Goal: Information Seeking & Learning: Learn about a topic

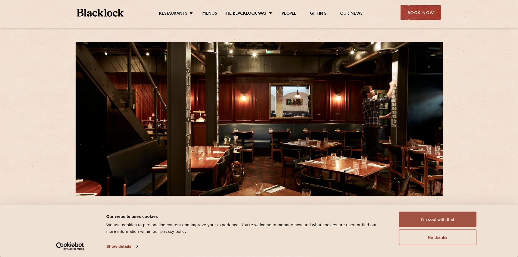
click at [455, 223] on button "I'm cool with that" at bounding box center [438, 219] width 78 height 16
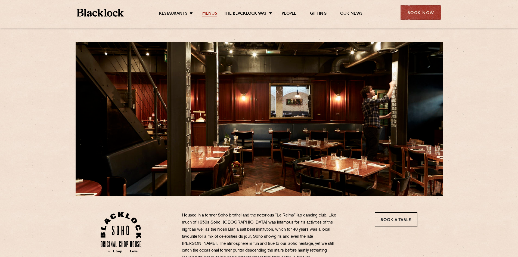
click at [210, 11] on link "Menus" at bounding box center [209, 14] width 15 height 6
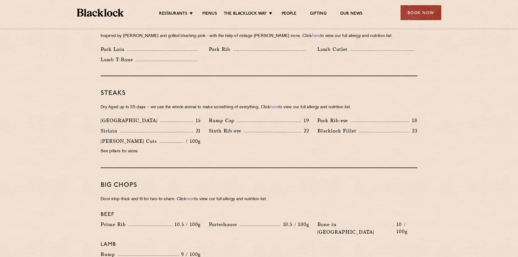
scroll to position [462, 0]
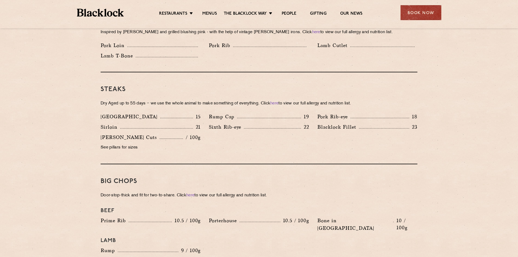
click at [114, 144] on p "See pillars for sizes" at bounding box center [151, 148] width 100 height 8
drag, startPoint x: 113, startPoint y: 140, endPoint x: 138, endPoint y: 140, distance: 24.5
click at [138, 144] on p "See pillars for sizes" at bounding box center [151, 148] width 100 height 8
click at [221, 138] on div "Denver 15 Rump Cap 19 Pork Rib-eye 18 Sirloin 21 Sixth Rib-eye 22 Blacklock Fil…" at bounding box center [258, 133] width 325 height 41
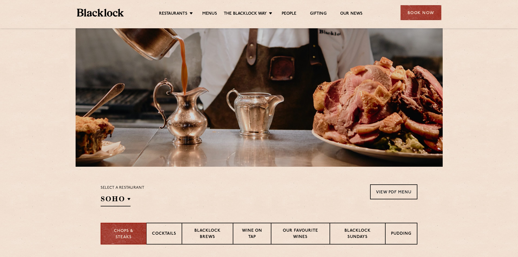
scroll to position [0, 0]
